Goal: Task Accomplishment & Management: Use online tool/utility

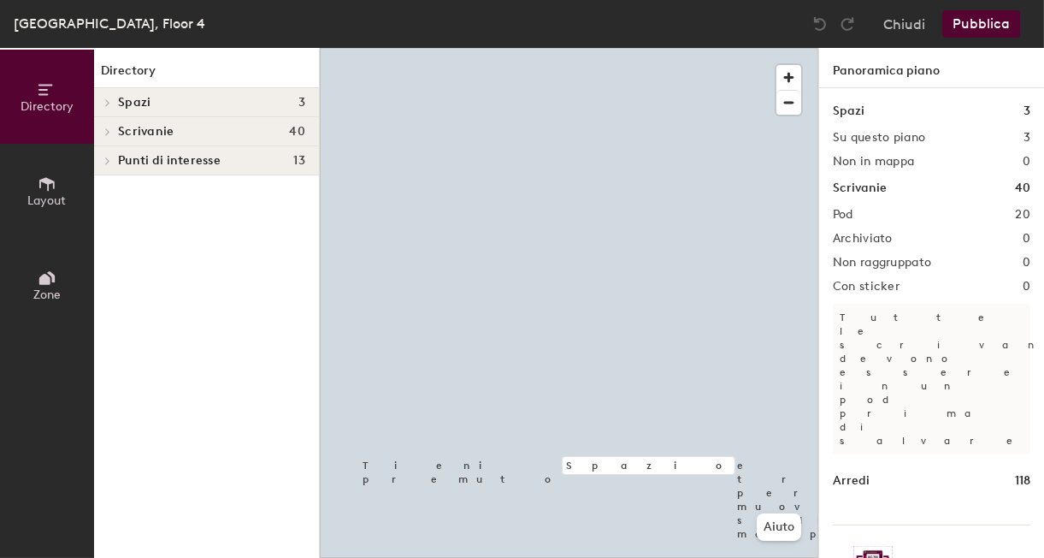
click at [43, 269] on icon at bounding box center [47, 278] width 19 height 19
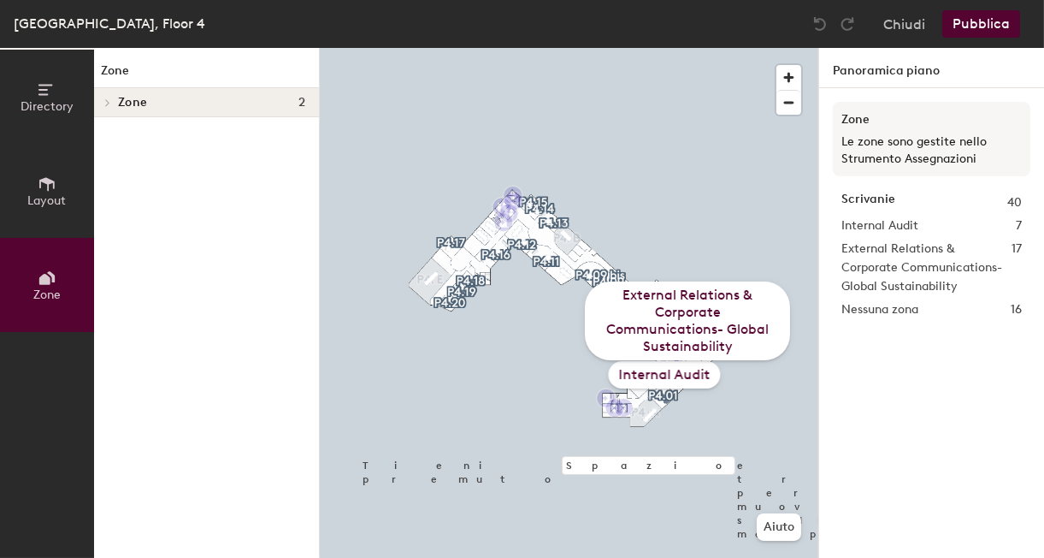
click at [665, 329] on div "External Relations & Corporate Communications- Global Sustainability" at bounding box center [687, 320] width 205 height 79
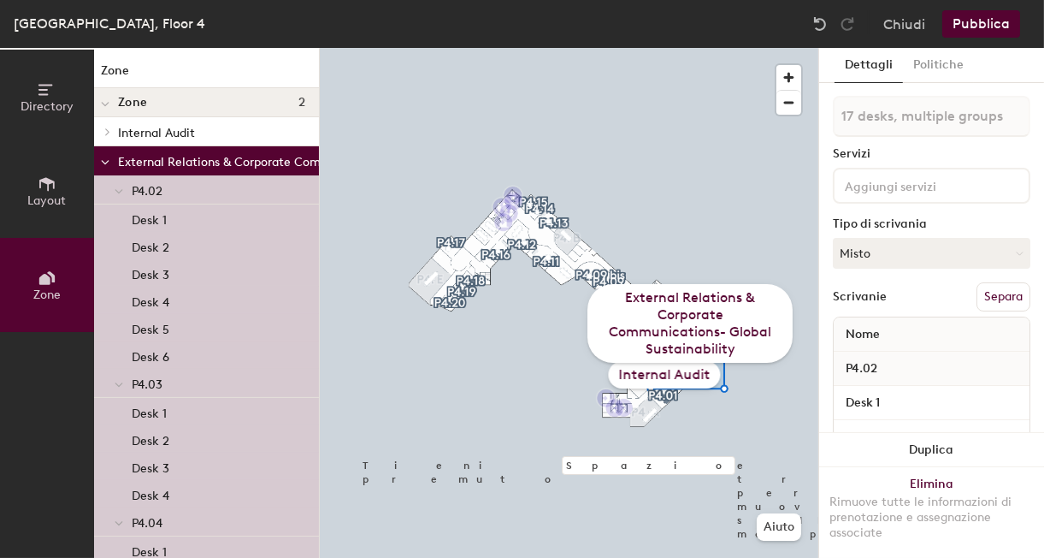
click at [102, 104] on icon at bounding box center [105, 104] width 7 height 3
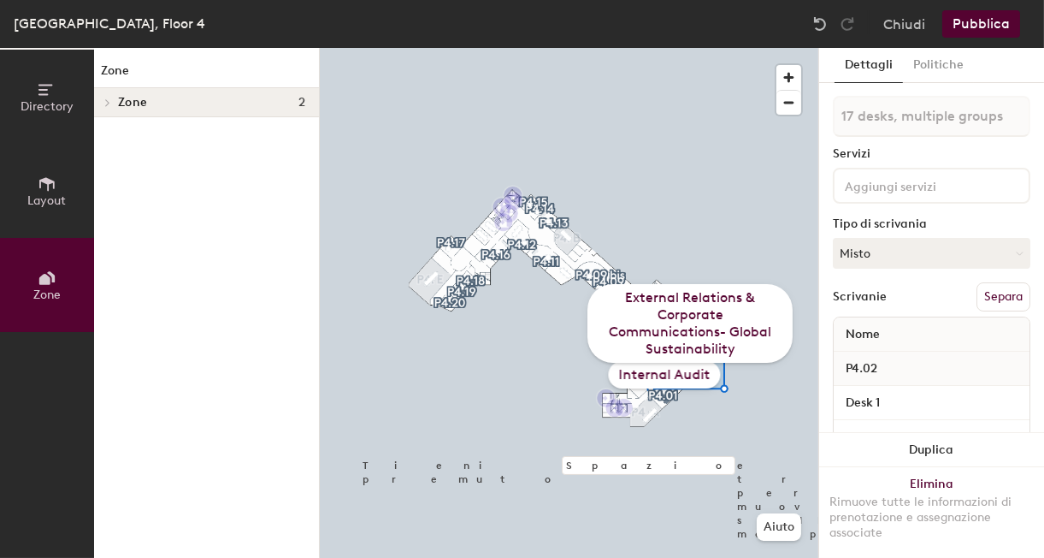
click at [102, 104] on span at bounding box center [106, 102] width 15 height 9
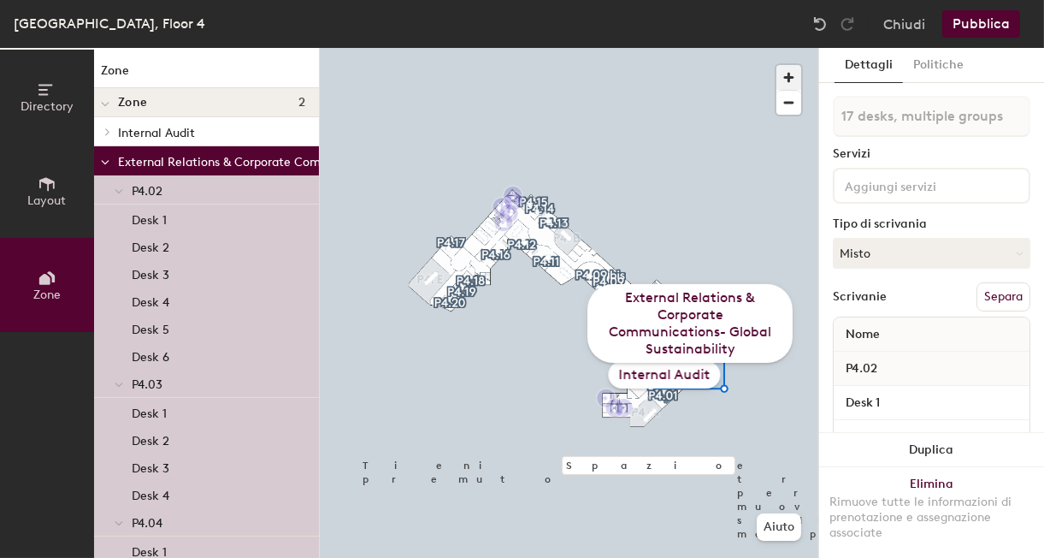
click at [789, 80] on span "button" at bounding box center [789, 77] width 25 height 25
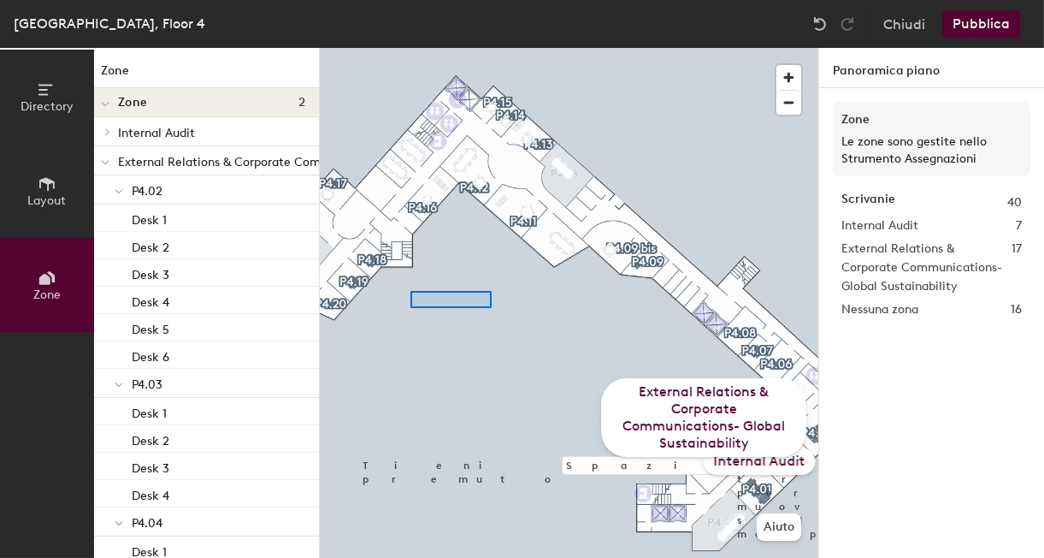
click at [490, 48] on div at bounding box center [569, 48] width 499 height 0
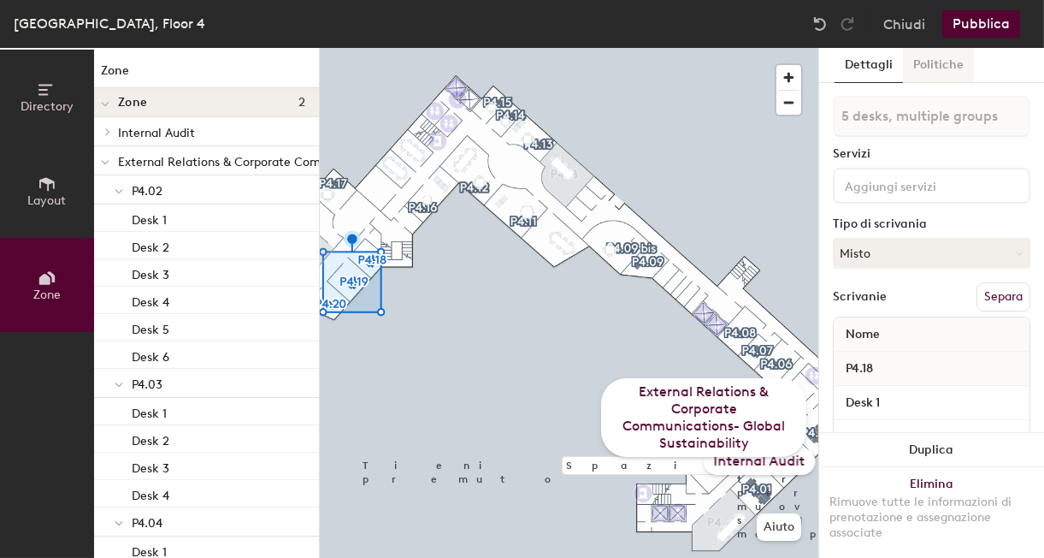
click at [930, 68] on button "Politiche" at bounding box center [938, 65] width 71 height 35
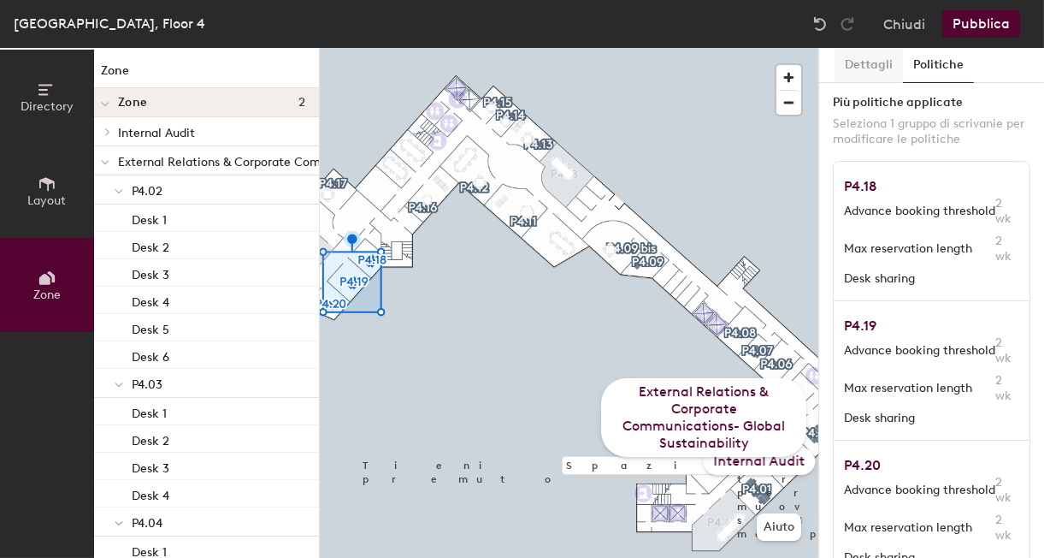
click at [872, 74] on button "Dettagli" at bounding box center [869, 65] width 68 height 35
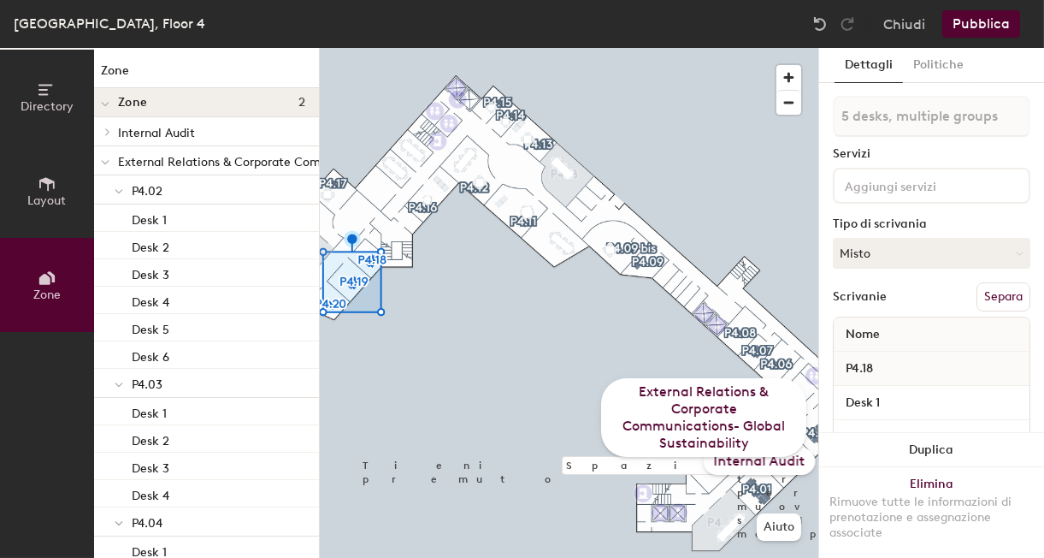
click at [106, 157] on span at bounding box center [105, 162] width 9 height 15
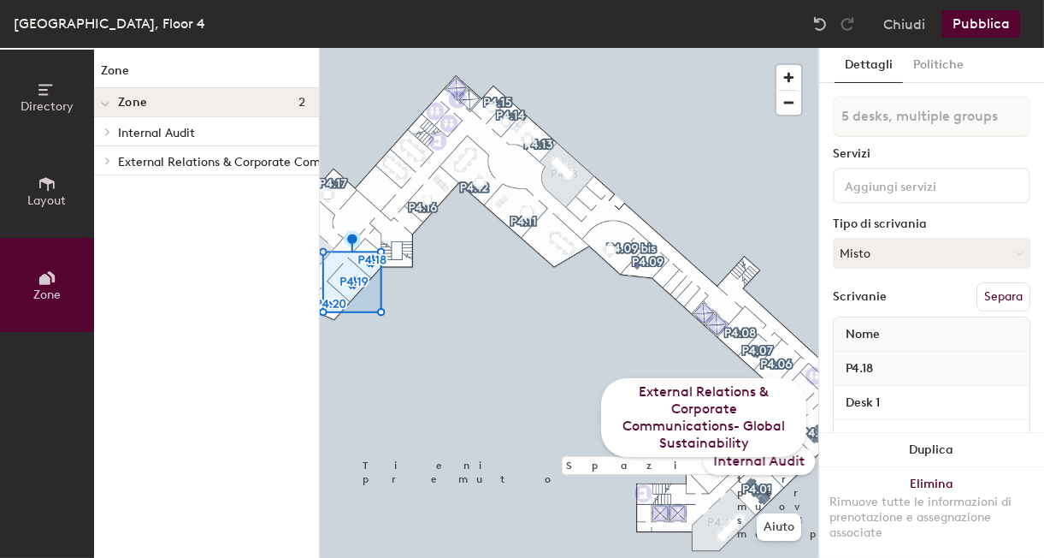
click at [147, 158] on p "External Relations & Corporate Communications- Global Sustainability" at bounding box center [316, 161] width 397 height 22
type input "17 desks, multiple groups"
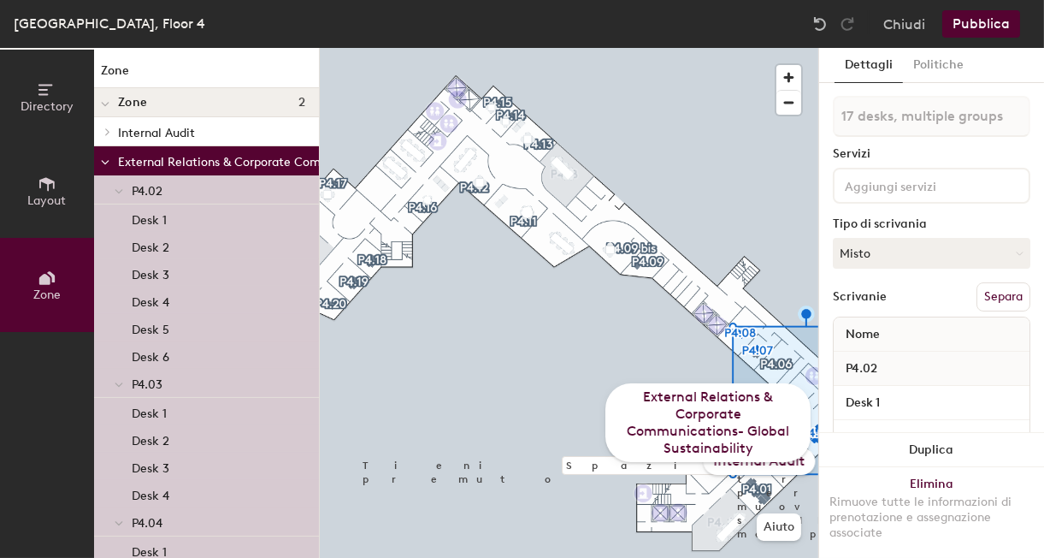
click at [106, 160] on icon at bounding box center [105, 162] width 9 height 7
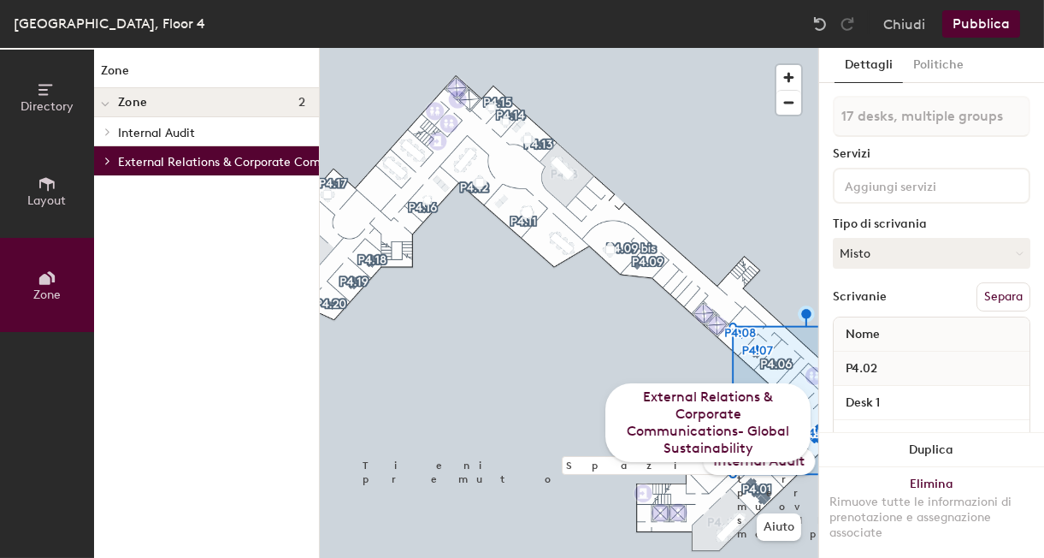
click at [106, 104] on icon at bounding box center [105, 104] width 7 height 3
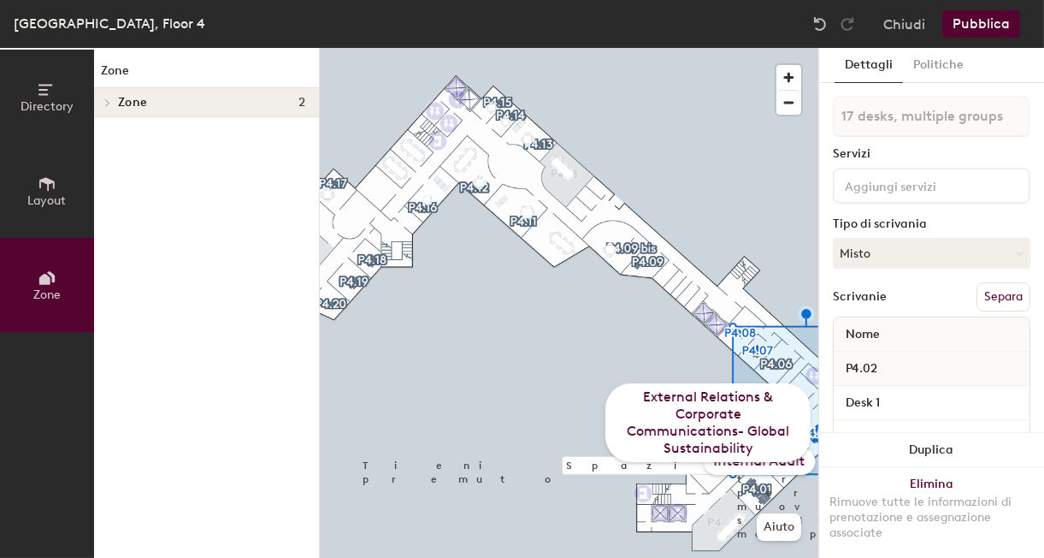
click at [106, 104] on icon at bounding box center [107, 102] width 3 height 7
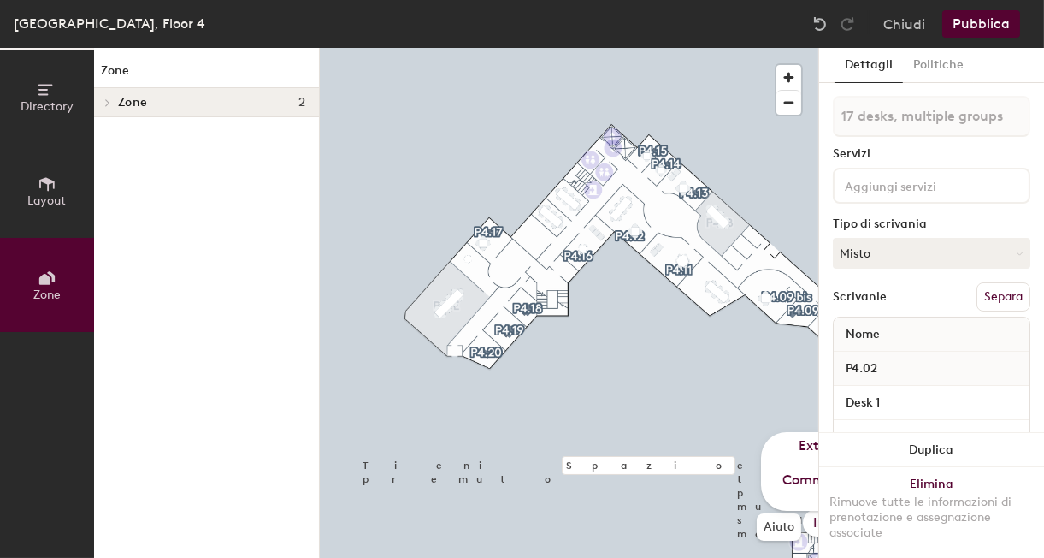
click at [56, 99] on span "Directory" at bounding box center [47, 106] width 53 height 15
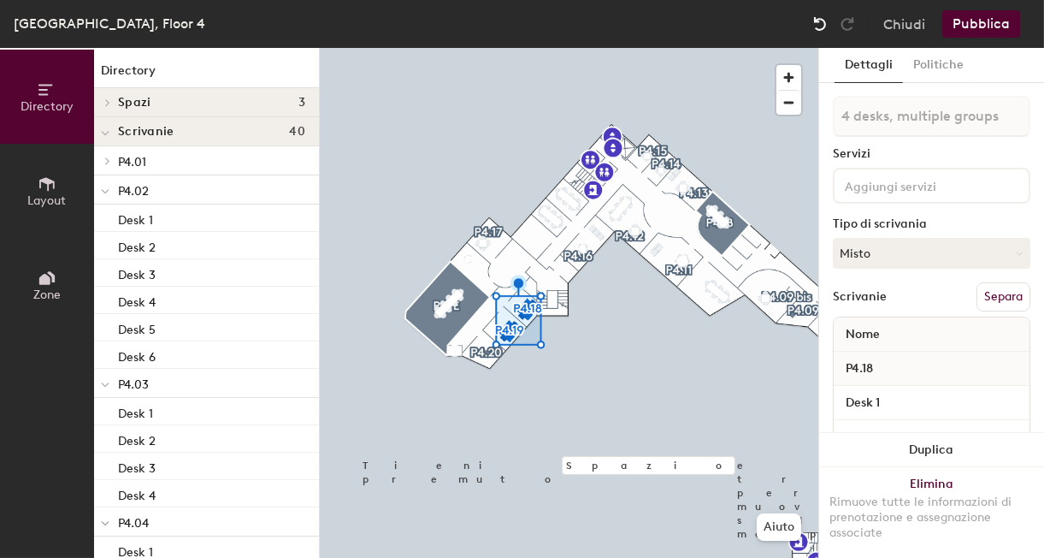
click at [818, 22] on img at bounding box center [820, 23] width 17 height 17
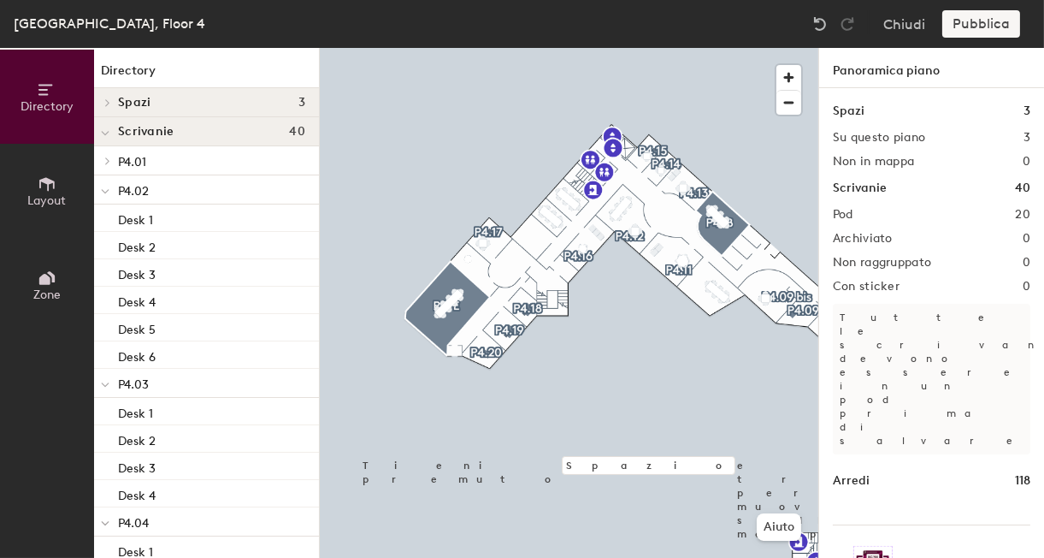
click at [58, 193] on span "Layout" at bounding box center [47, 200] width 38 height 15
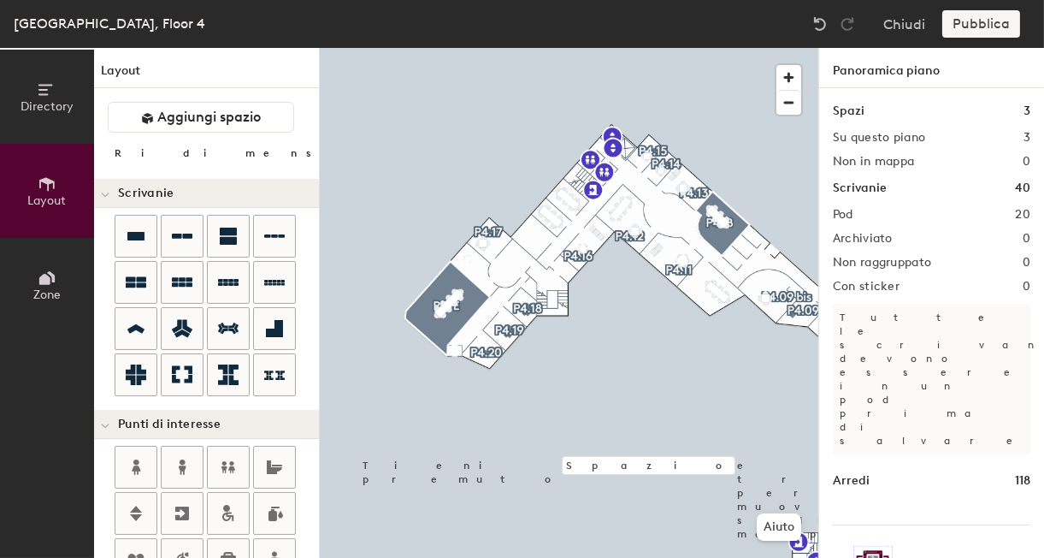
click at [46, 259] on button "Zone" at bounding box center [47, 285] width 94 height 94
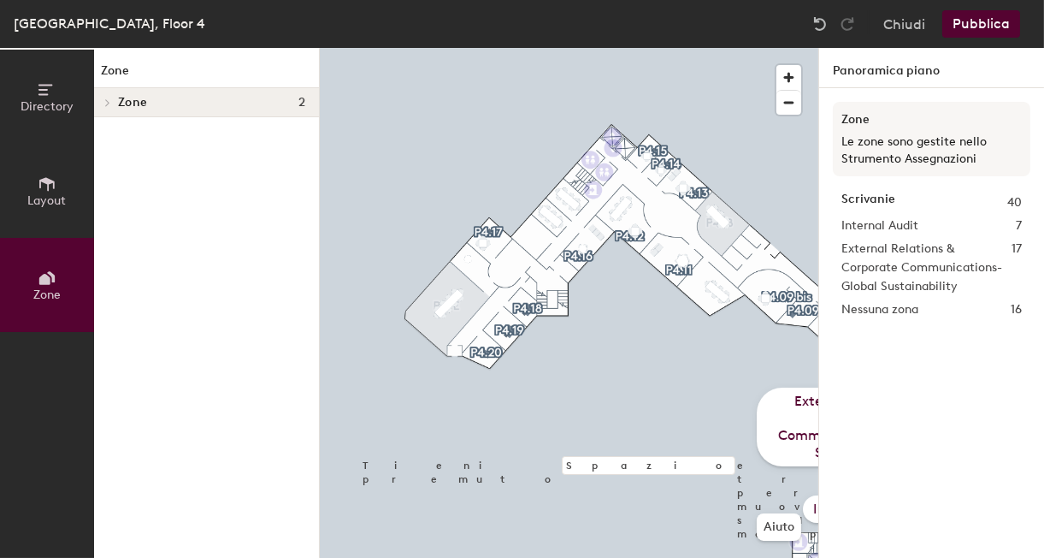
click at [103, 101] on span at bounding box center [106, 102] width 15 height 9
click at [900, 158] on p "Le zone sono gestite nello Strumento Assegnazioni" at bounding box center [932, 150] width 180 height 34
click at [57, 115] on button "Directory" at bounding box center [47, 97] width 94 height 94
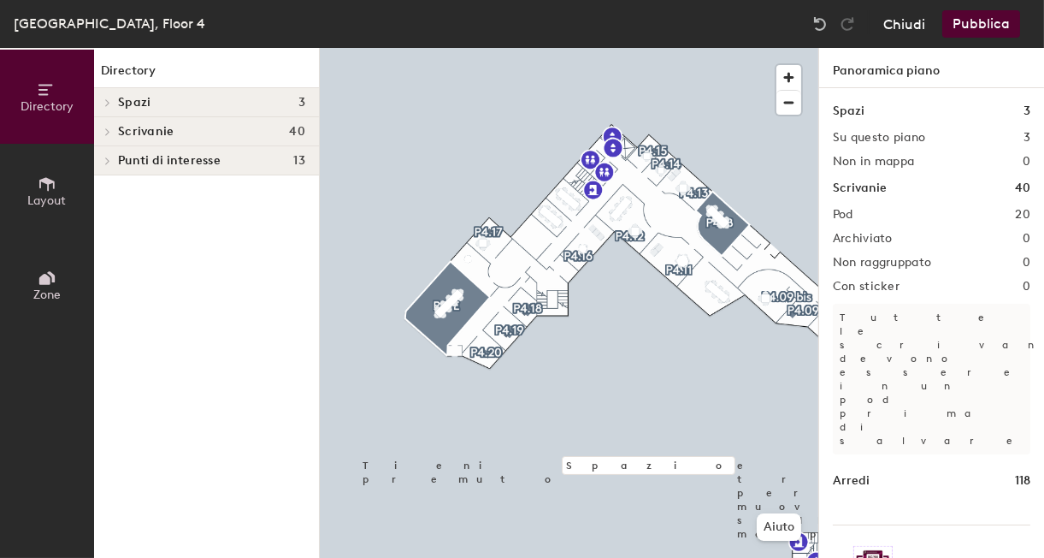
click at [918, 22] on button "Chiudi" at bounding box center [905, 23] width 42 height 27
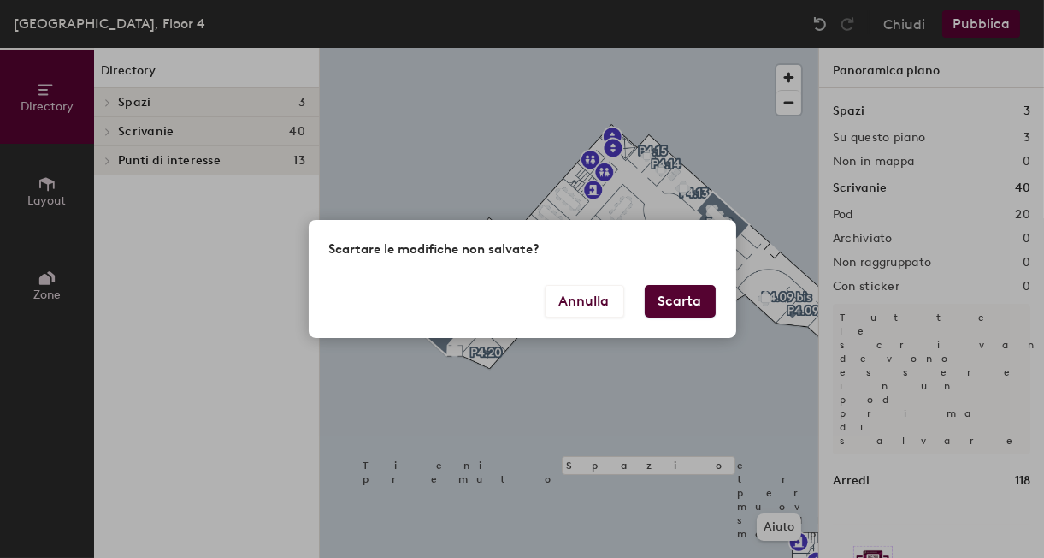
click at [677, 301] on button "Scarta" at bounding box center [680, 301] width 71 height 33
